Goal: Information Seeking & Learning: Find specific fact

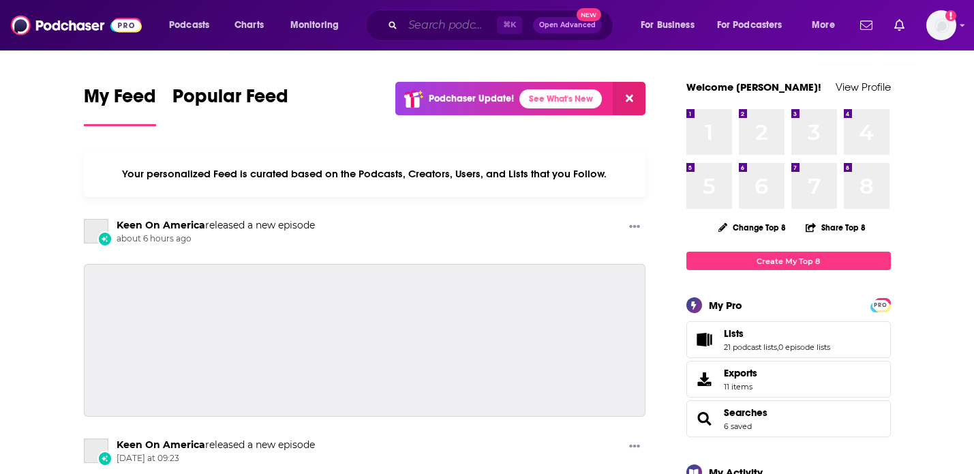
click at [457, 25] on input "Search podcasts, credits, & more..." at bounding box center [450, 25] width 94 height 22
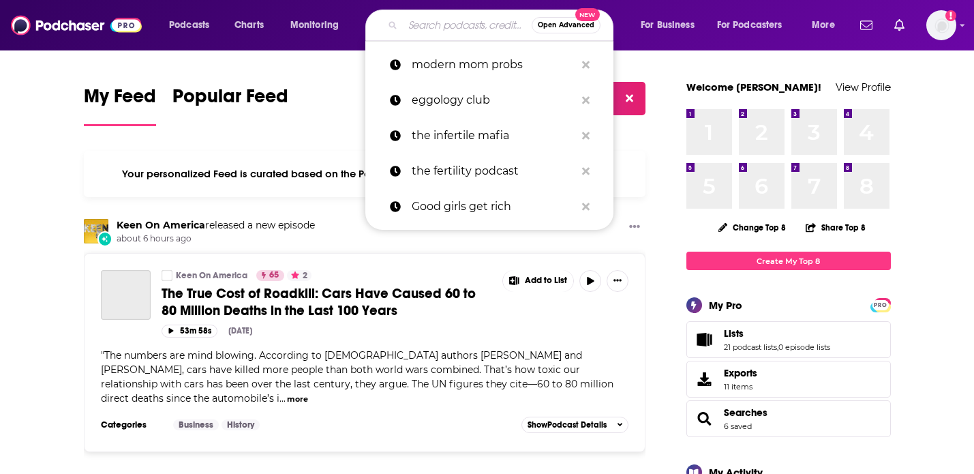
type input "T"
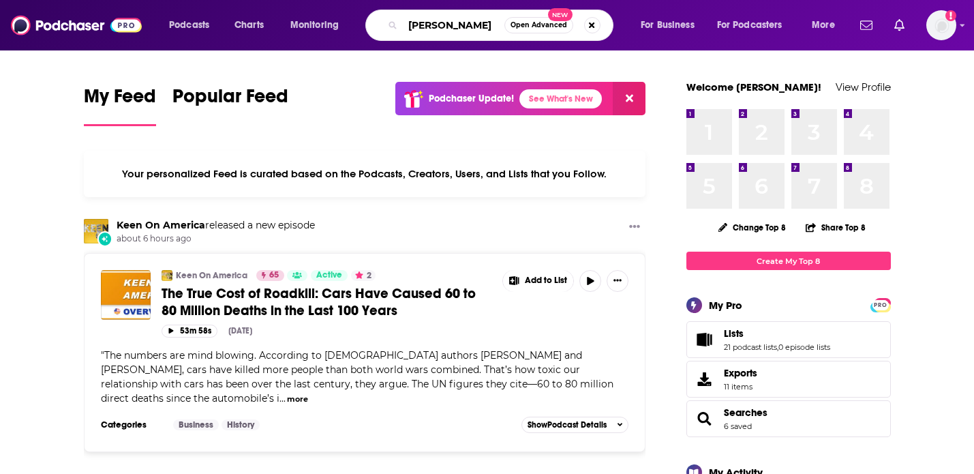
type input "[PERSON_NAME]"
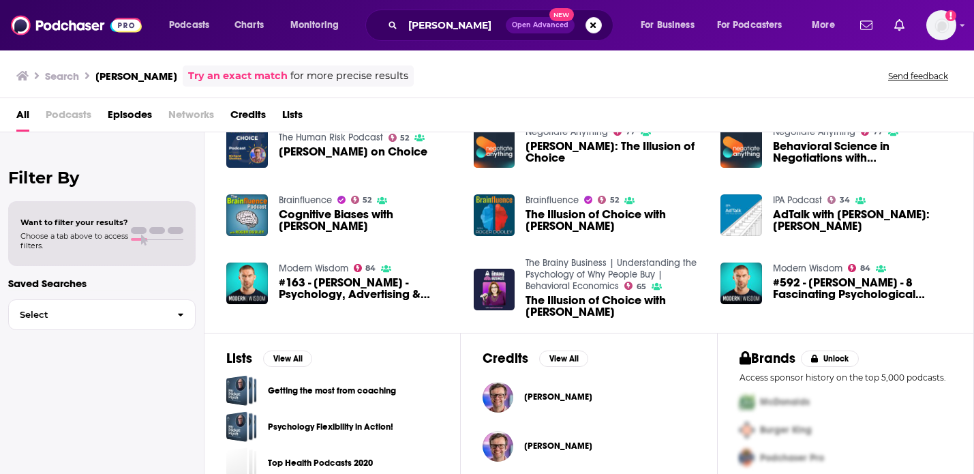
scroll to position [57, 0]
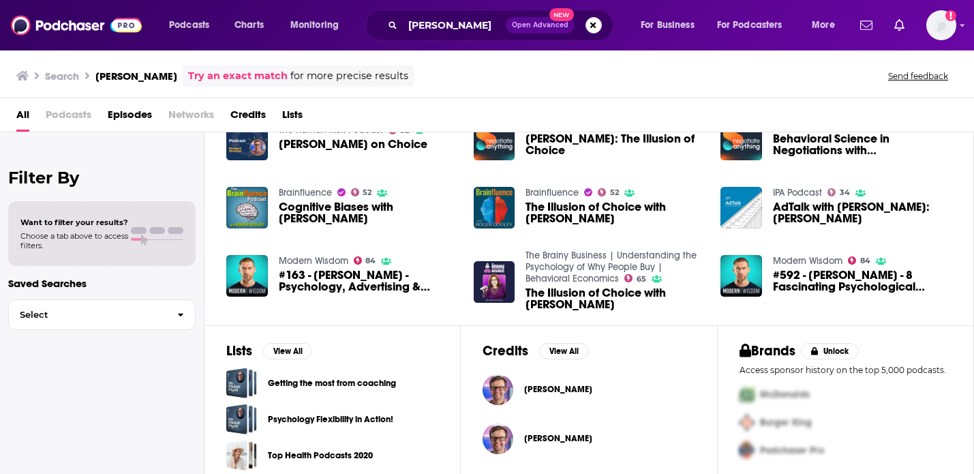
click at [528, 385] on span "[PERSON_NAME]" at bounding box center [558, 389] width 68 height 11
